Goal: Information Seeking & Learning: Learn about a topic

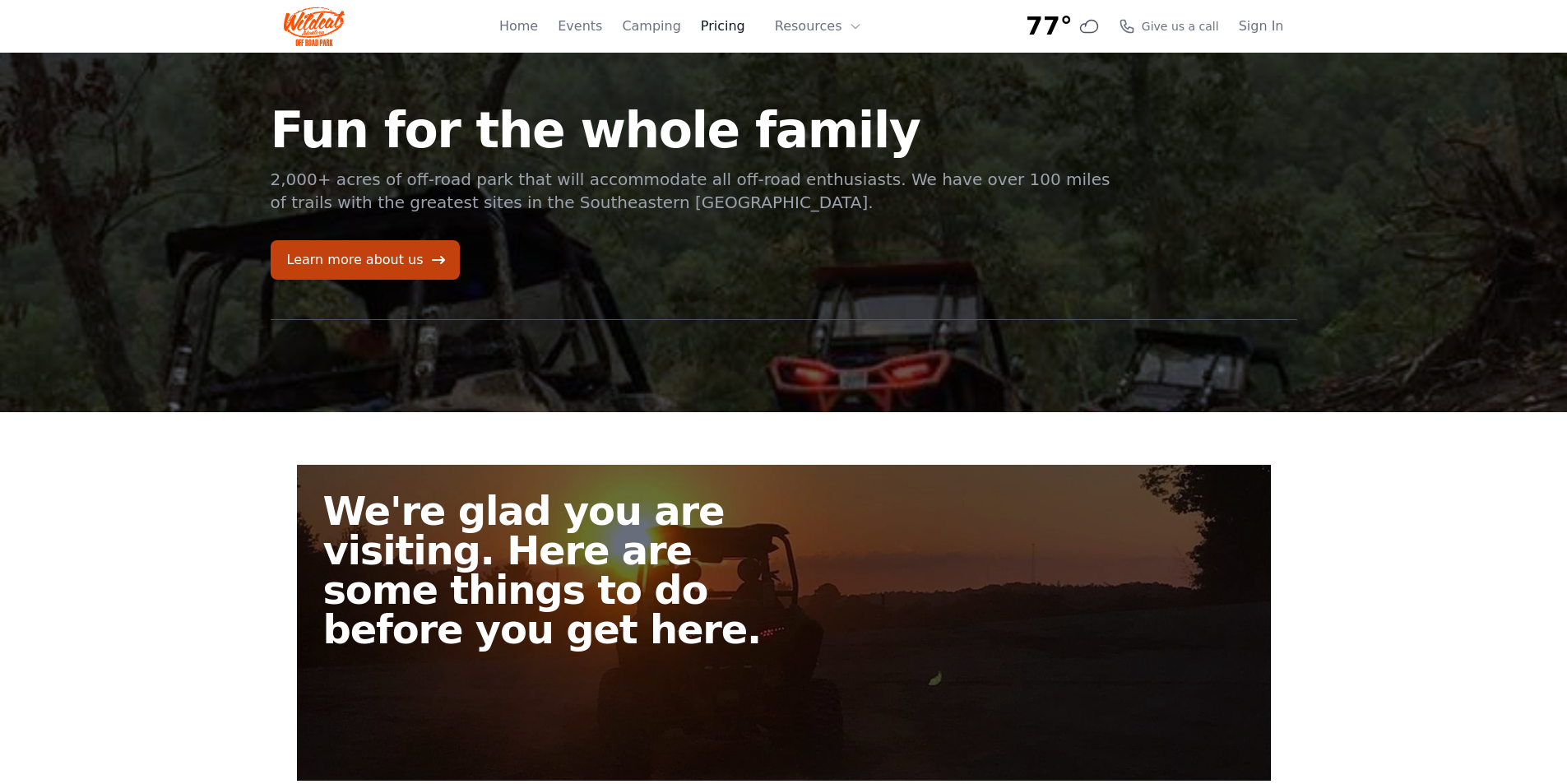
click at [739, 32] on link "Pricing" at bounding box center [723, 26] width 44 height 19
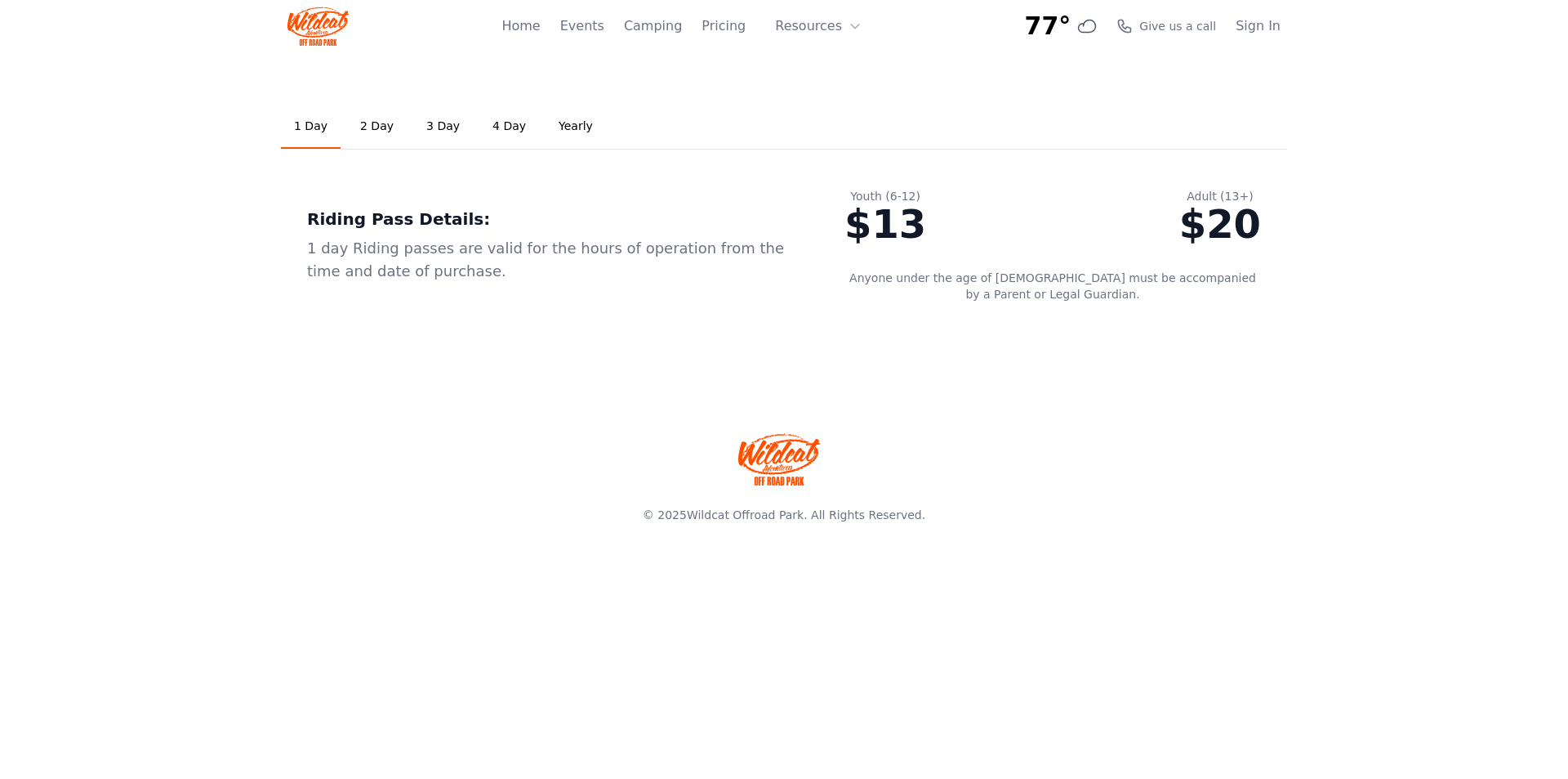
click at [362, 125] on link "2 Day" at bounding box center [377, 127] width 59 height 44
click at [428, 126] on link "3 Day" at bounding box center [443, 127] width 59 height 44
click at [368, 123] on link "2 Day" at bounding box center [377, 127] width 59 height 44
click at [574, 128] on link "Yearly" at bounding box center [575, 127] width 60 height 44
click at [495, 122] on link "4 Day" at bounding box center [510, 127] width 59 height 44
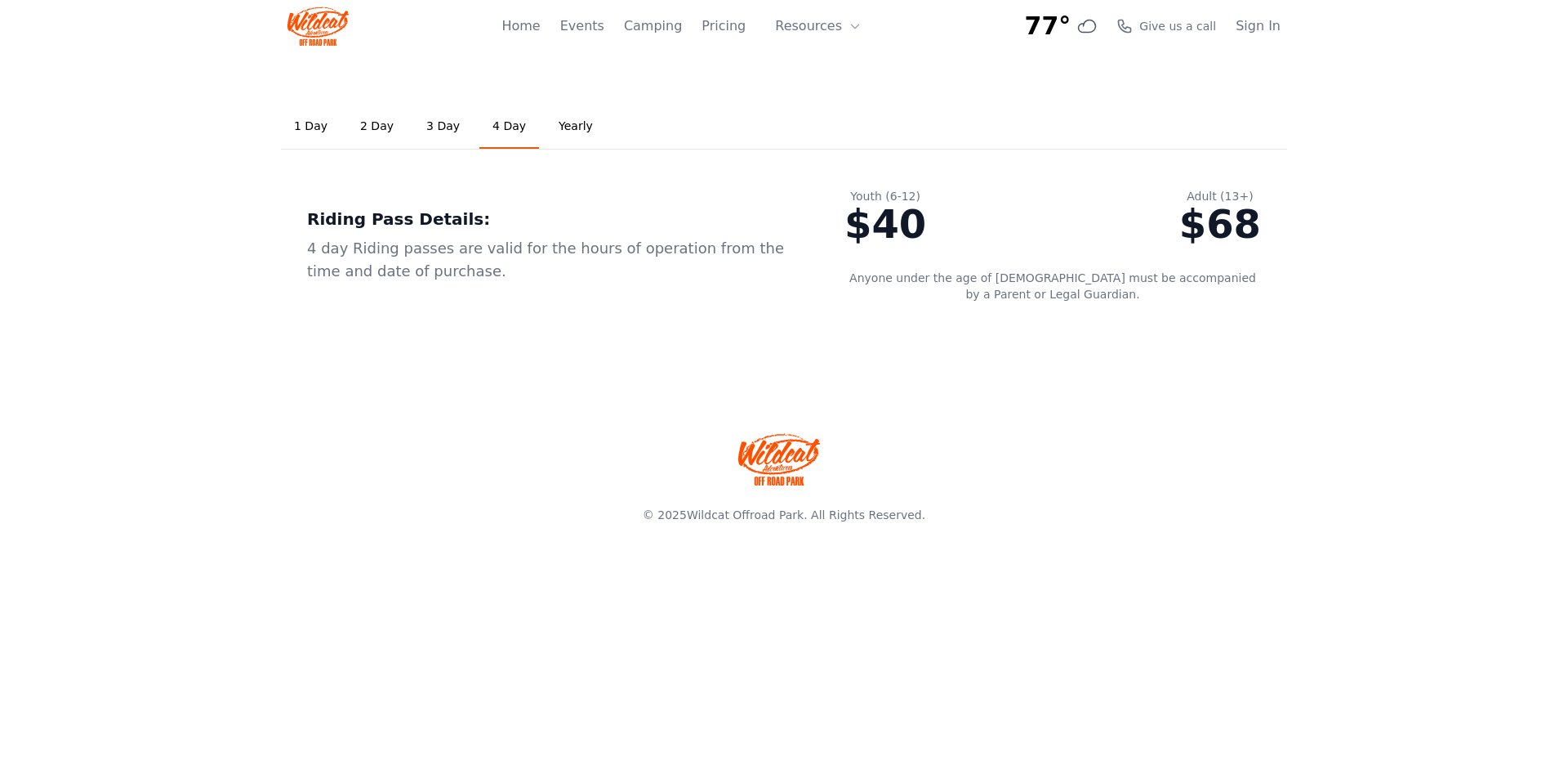
click at [422, 127] on link "3 Day" at bounding box center [443, 127] width 59 height 44
